Goal: Task Accomplishment & Management: Manage account settings

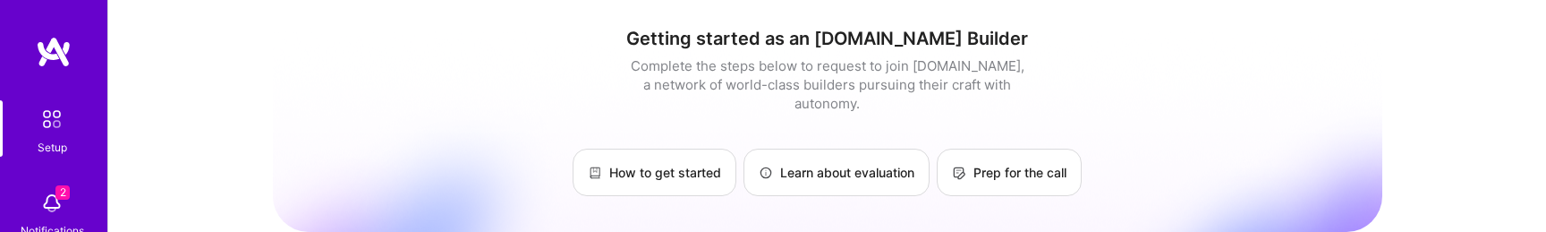
scroll to position [514, 0]
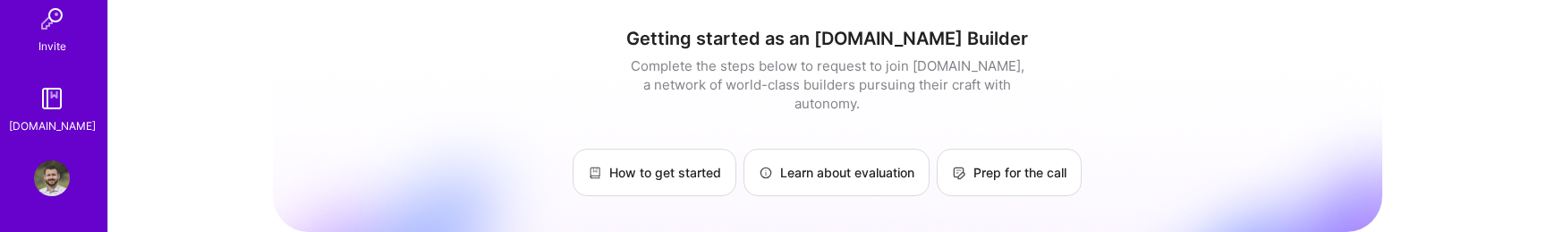
click at [54, 184] on img at bounding box center [52, 178] width 36 height 36
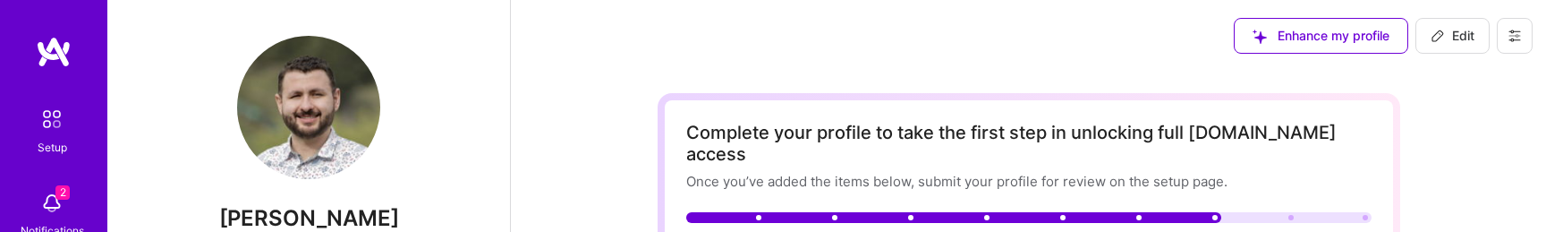
click at [1529, 45] on button at bounding box center [1515, 36] width 36 height 36
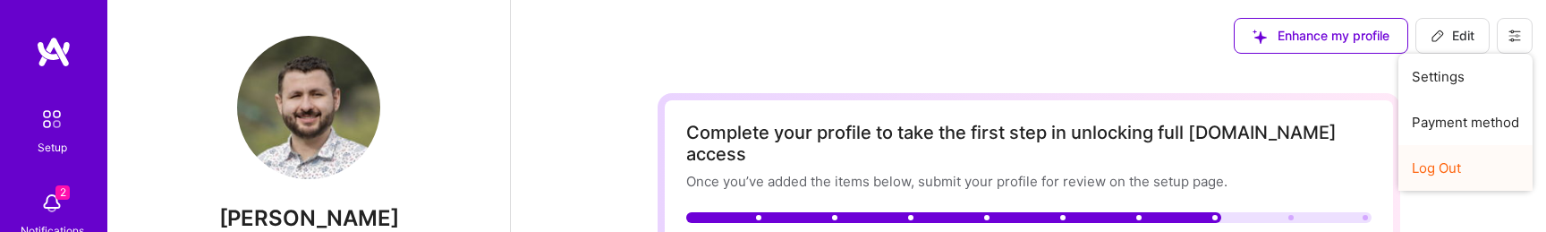
click at [1454, 166] on button "Log Out" at bounding box center [1466, 168] width 134 height 46
